Goal: Check status: Check status

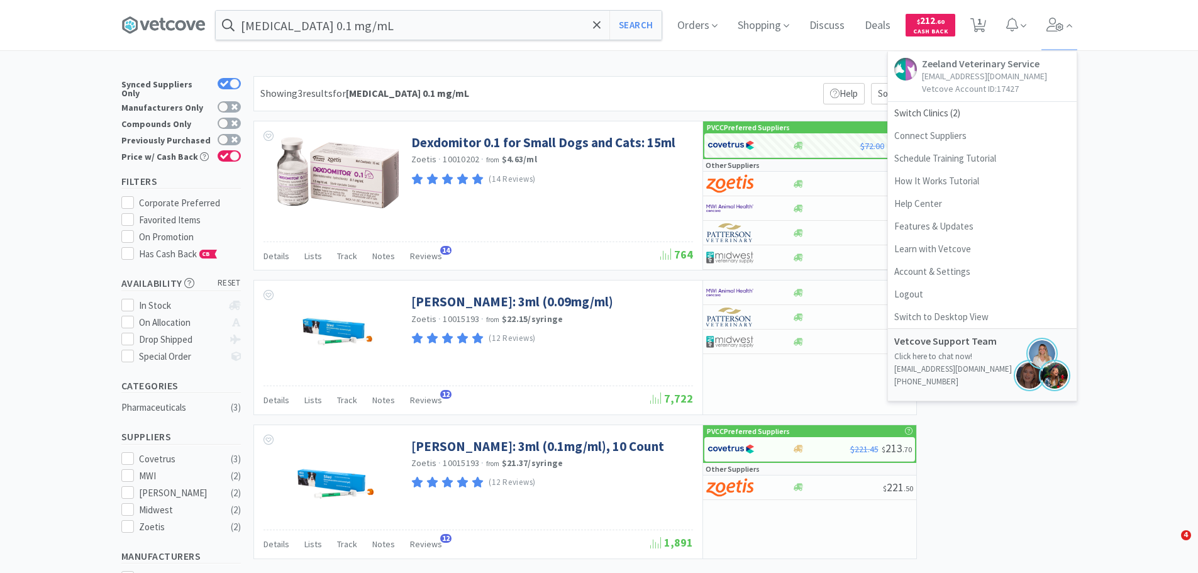
select select "1"
click at [963, 115] on span "Switch Clinics ( 2 )" at bounding box center [982, 113] width 189 height 23
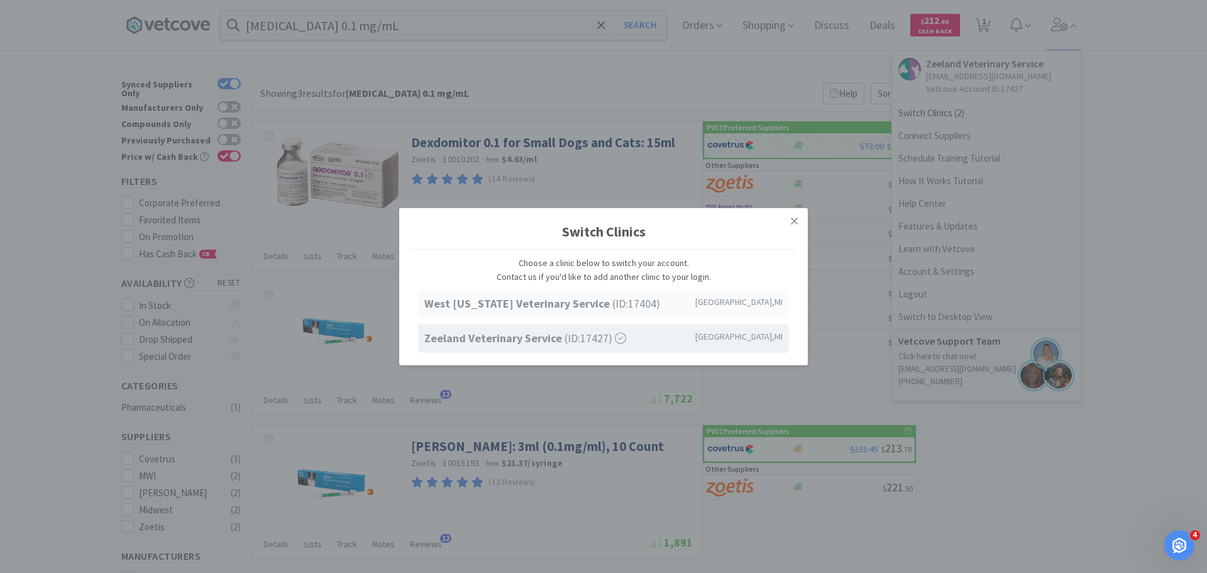
click at [621, 308] on span "West Michigan Veterinary Service (ID: 17404 )" at bounding box center [542, 304] width 236 height 18
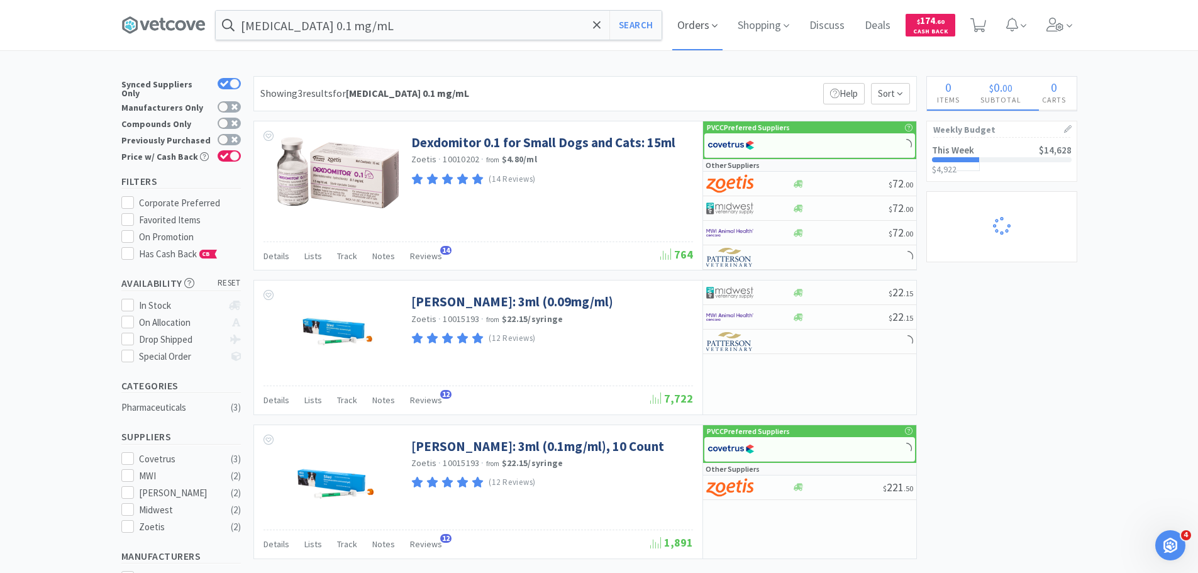
click at [701, 27] on span "Orders" at bounding box center [697, 25] width 50 height 50
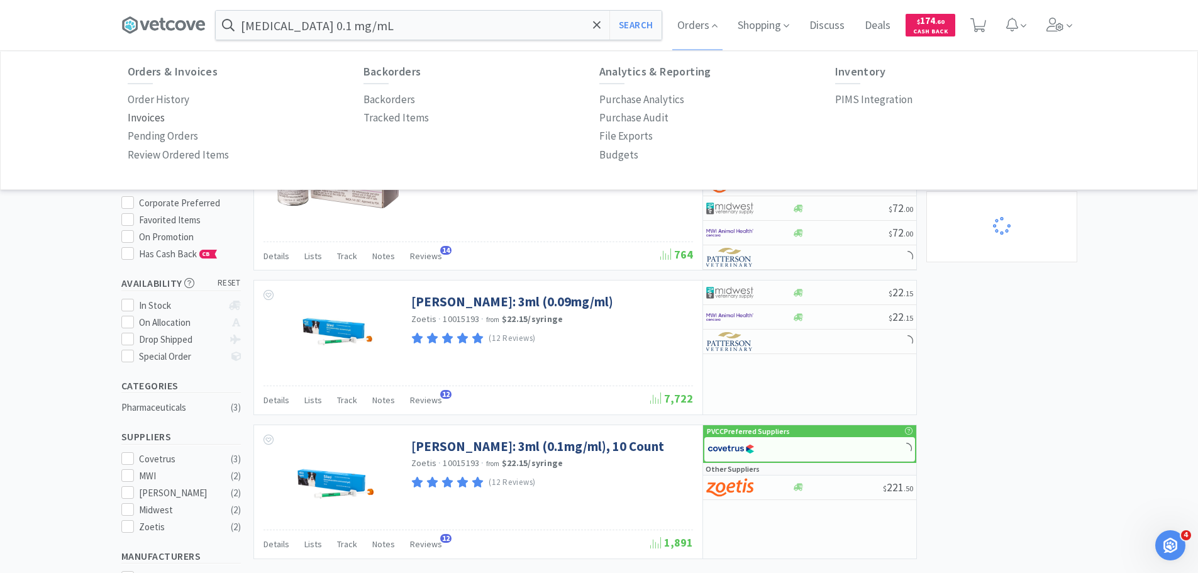
click at [160, 117] on p "Invoices" at bounding box center [146, 117] width 37 height 17
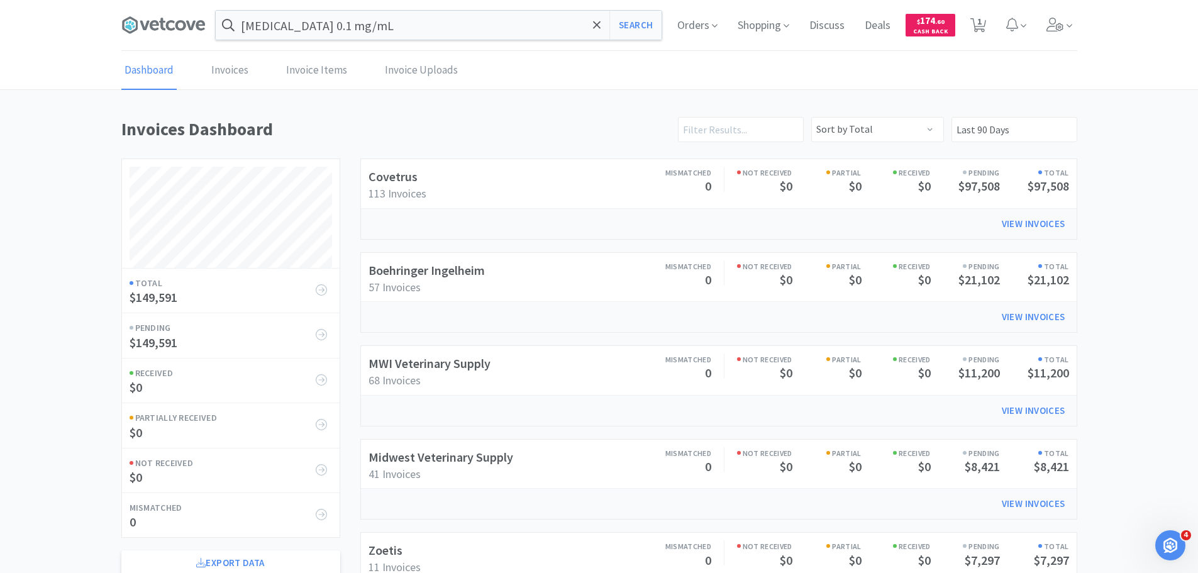
scroll to position [697, 956]
click at [449, 267] on link "Boehringer Ingelheim" at bounding box center [427, 270] width 116 height 16
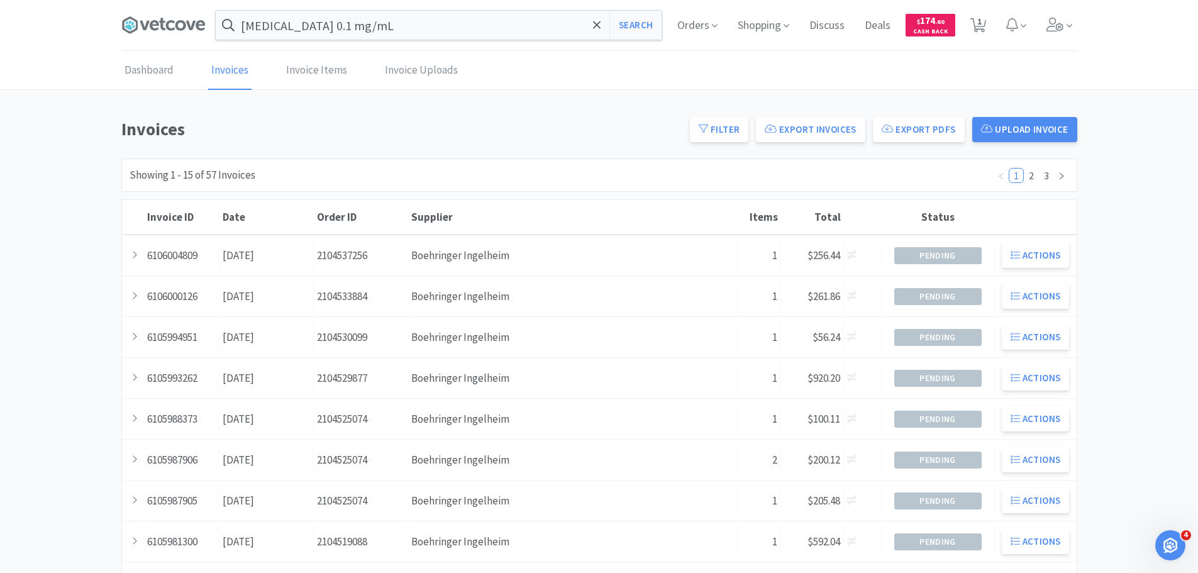
click at [449, 266] on div "Supplier Boehringer Ingelheim" at bounding box center [572, 256] width 329 height 32
